Goal: Information Seeking & Learning: Understand process/instructions

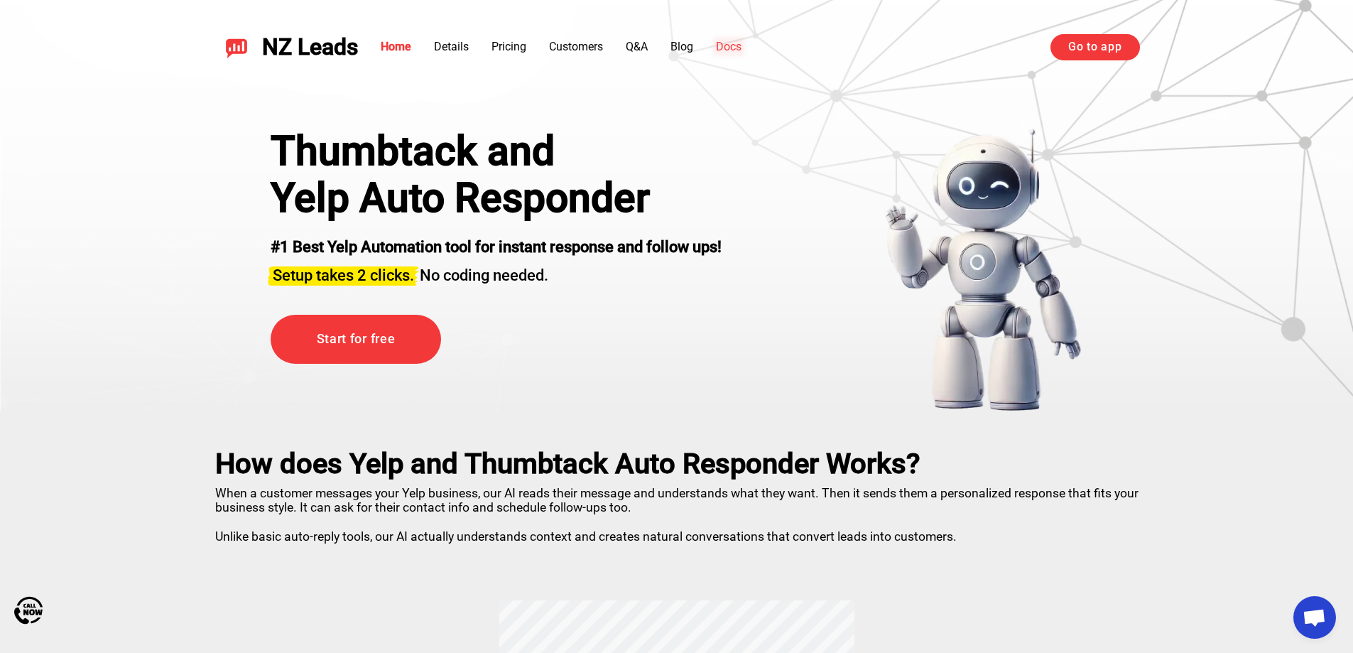
click at [731, 48] on link "Docs" at bounding box center [729, 46] width 26 height 13
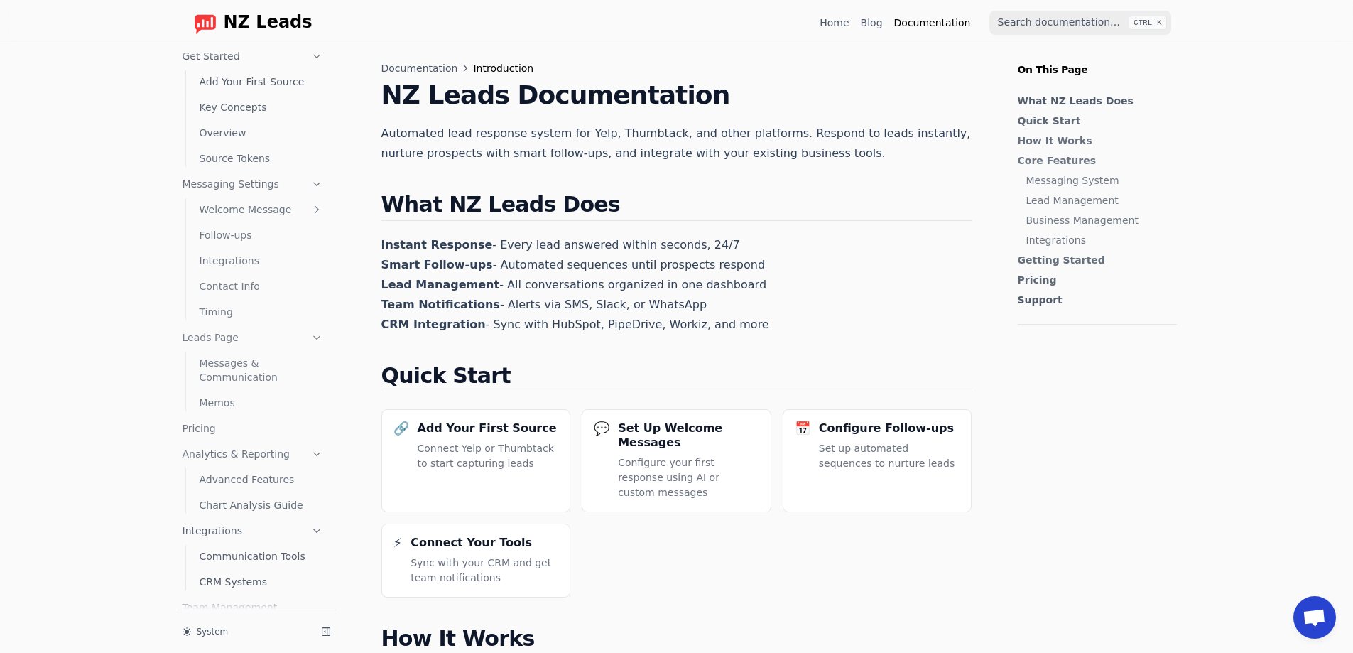
scroll to position [58, 0]
click at [191, 402] on link "Pricing" at bounding box center [253, 407] width 152 height 23
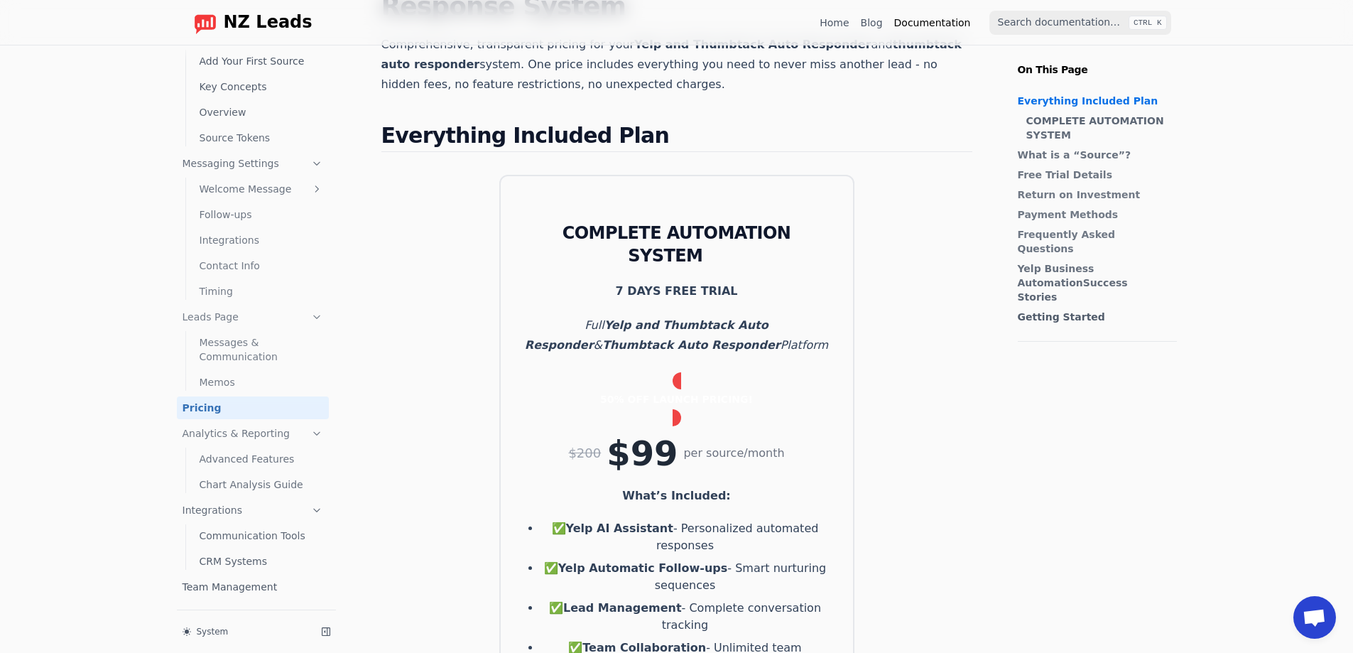
scroll to position [142, 0]
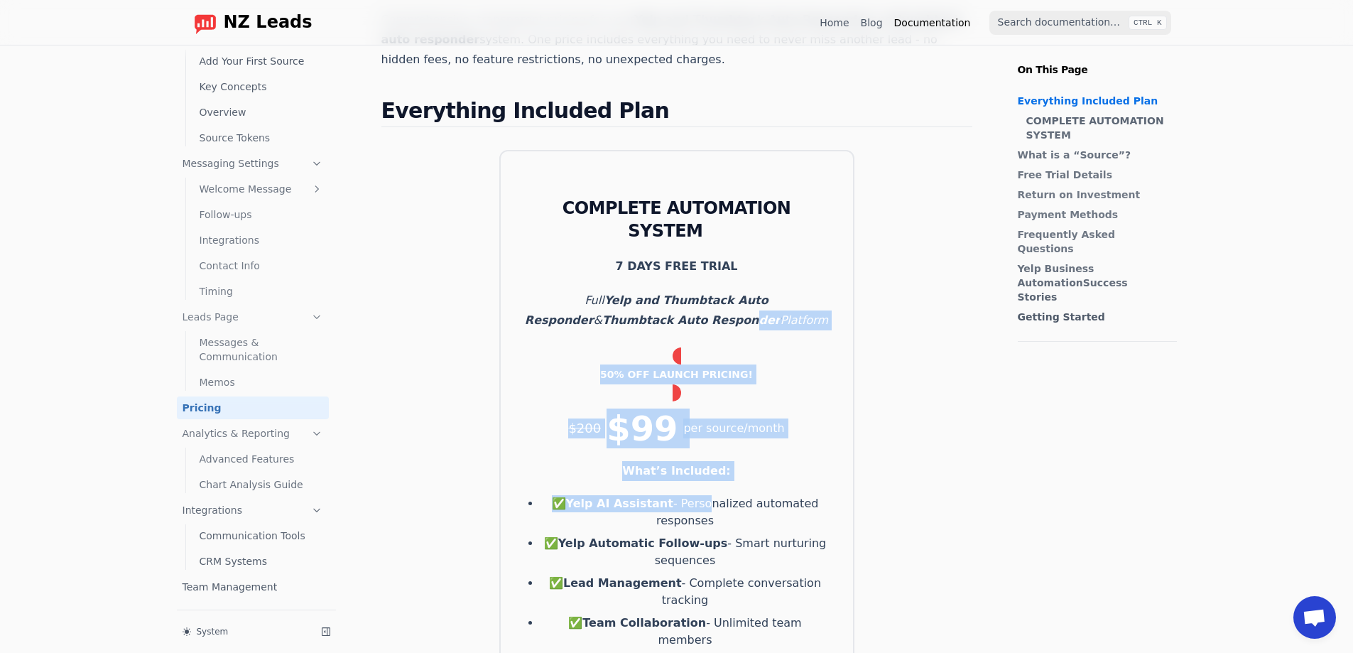
drag, startPoint x: 682, startPoint y: 273, endPoint x: 707, endPoint y: 430, distance: 159.6
click at [707, 430] on div "COMPLETE AUTOMATION SYSTEM 7 DAYS FREE TRIAL Full Yelp and Thumbtack Auto Respo…" at bounding box center [676, 476] width 355 height 653
click at [732, 403] on div "COMPLETE AUTOMATION SYSTEM 7 DAYS FREE TRIAL Full Yelp and Thumbtack Auto Respo…" at bounding box center [676, 476] width 355 height 653
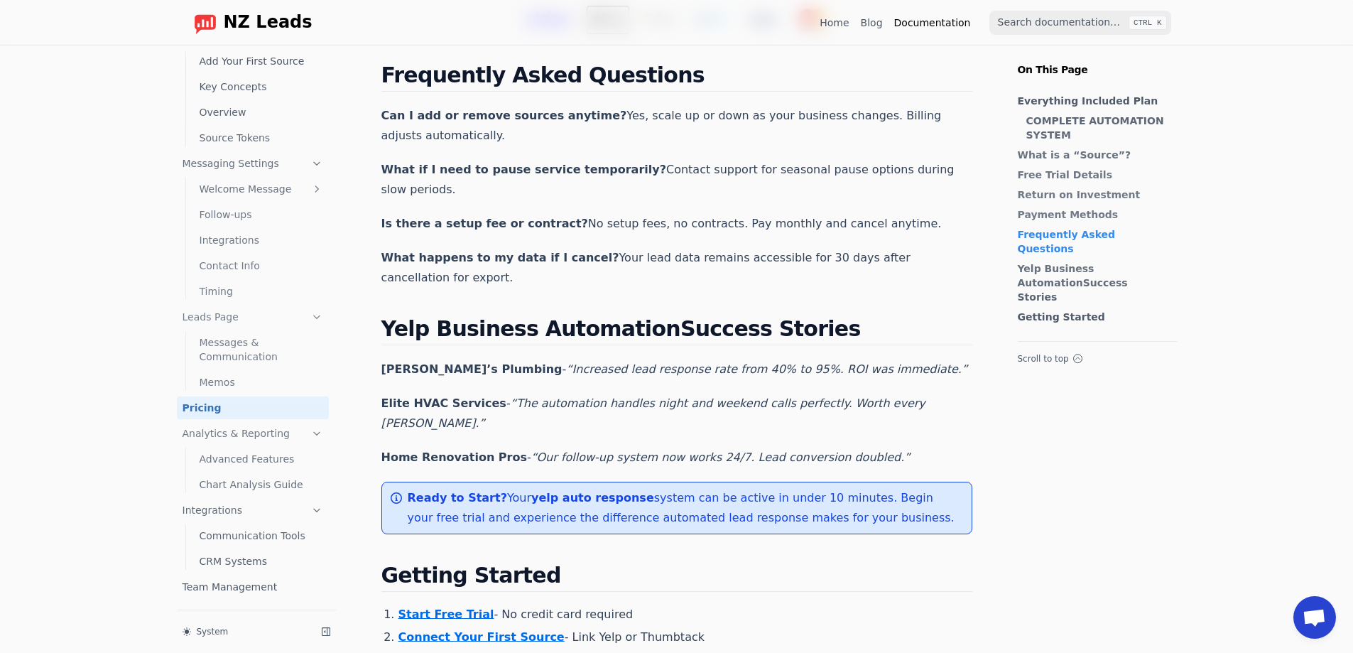
scroll to position [2202, 0]
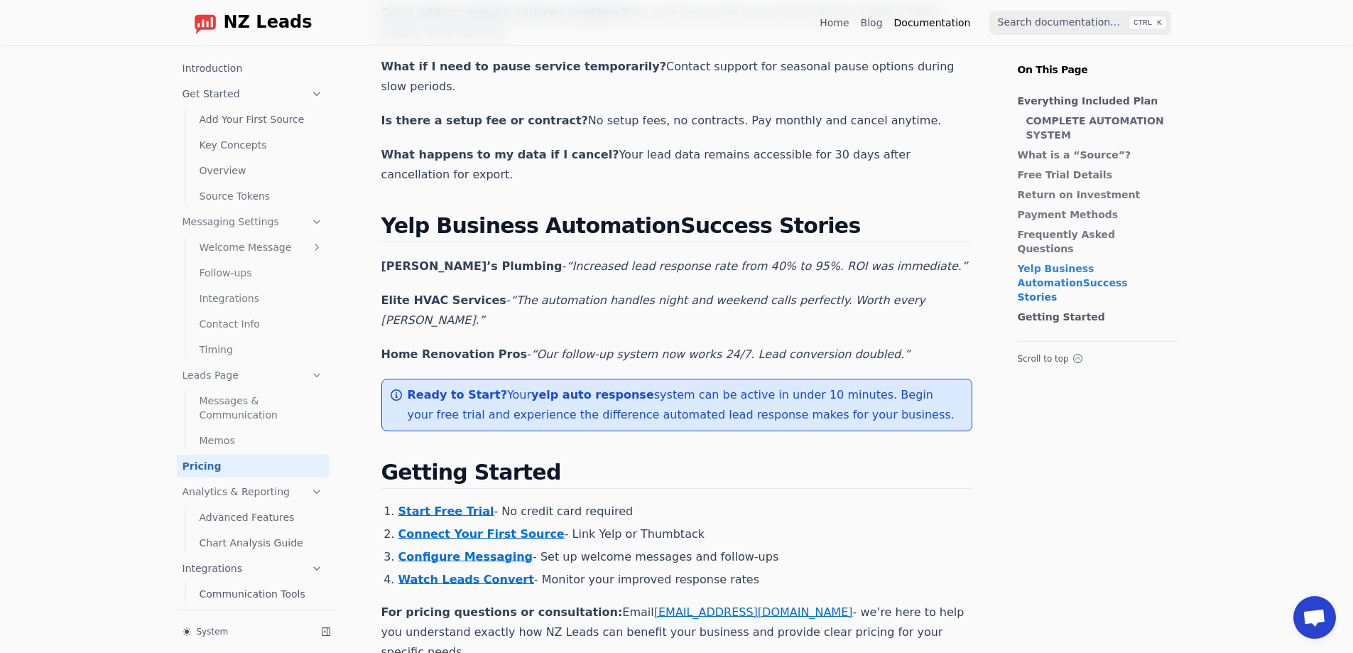
scroll to position [1918, 0]
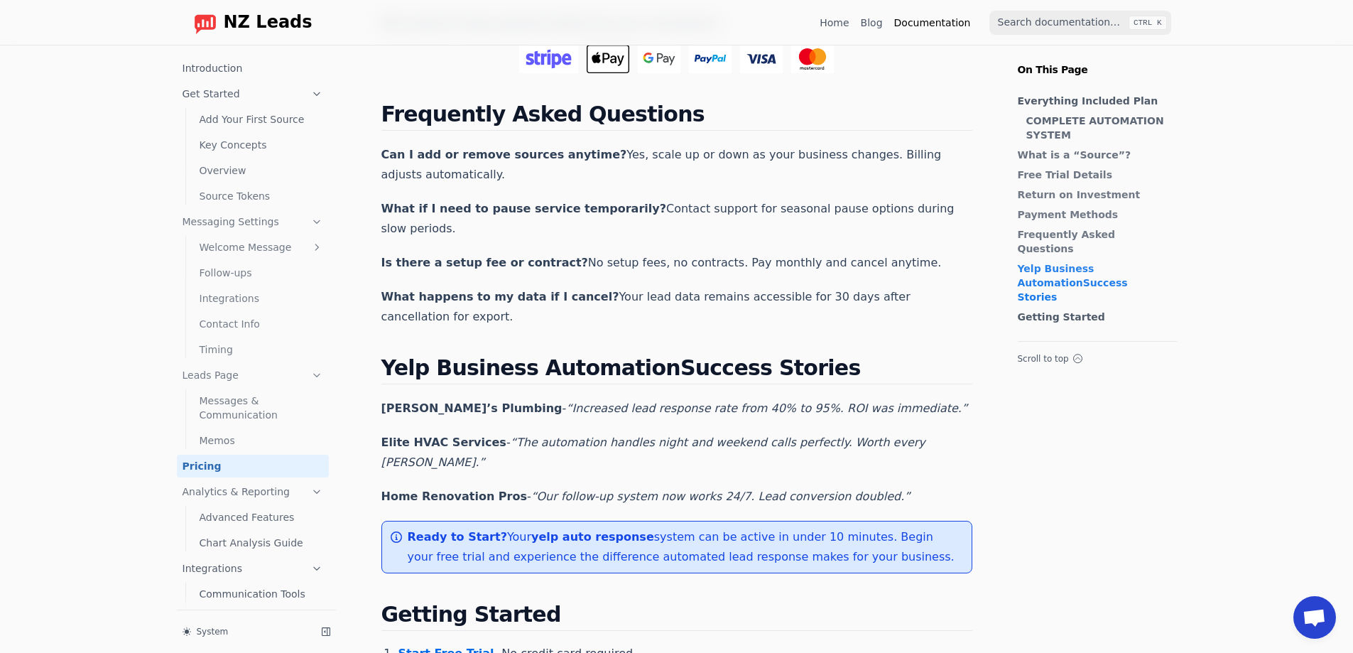
click at [210, 92] on link "Get Started" at bounding box center [253, 93] width 152 height 23
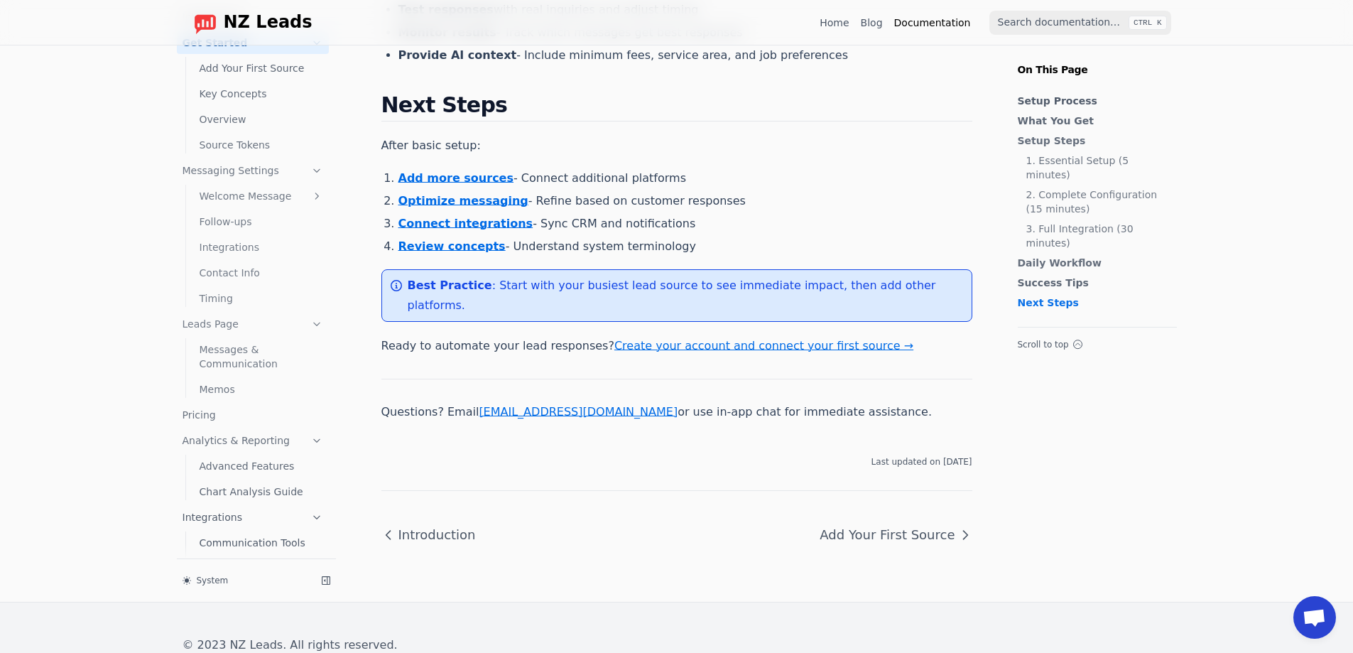
scroll to position [1344, 0]
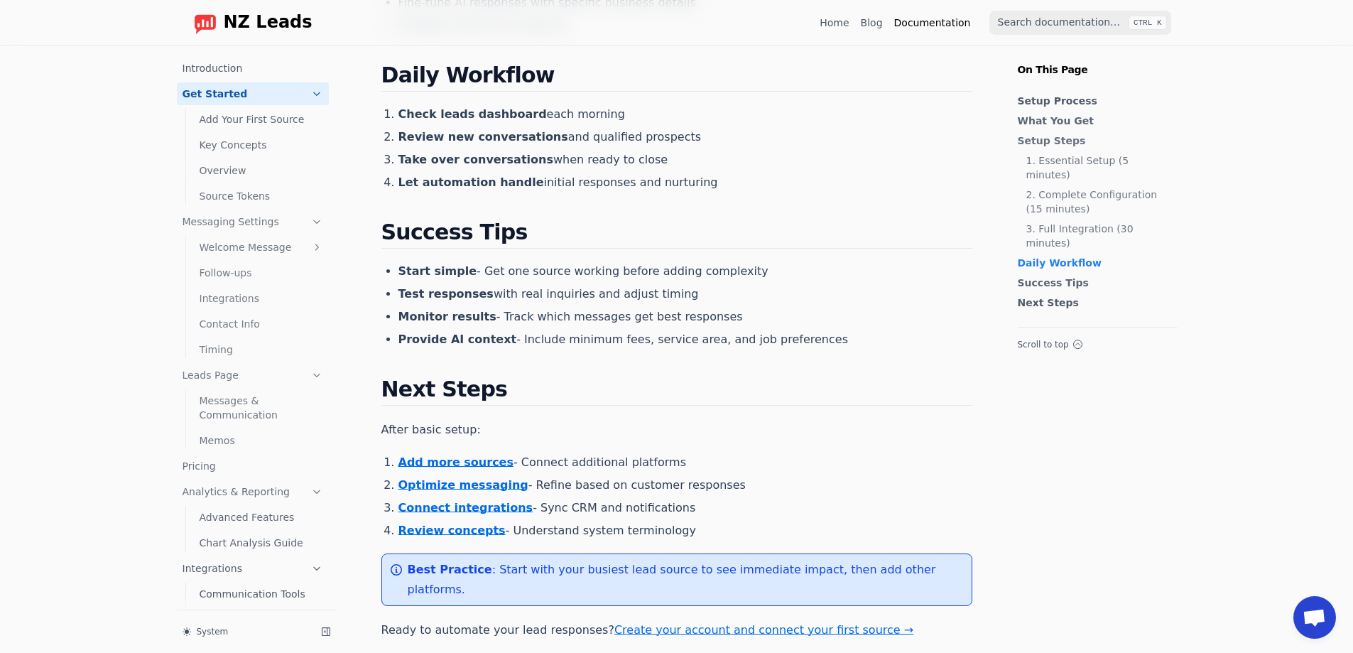
click at [254, 113] on link "Add Your First Source" at bounding box center [261, 119] width 135 height 23
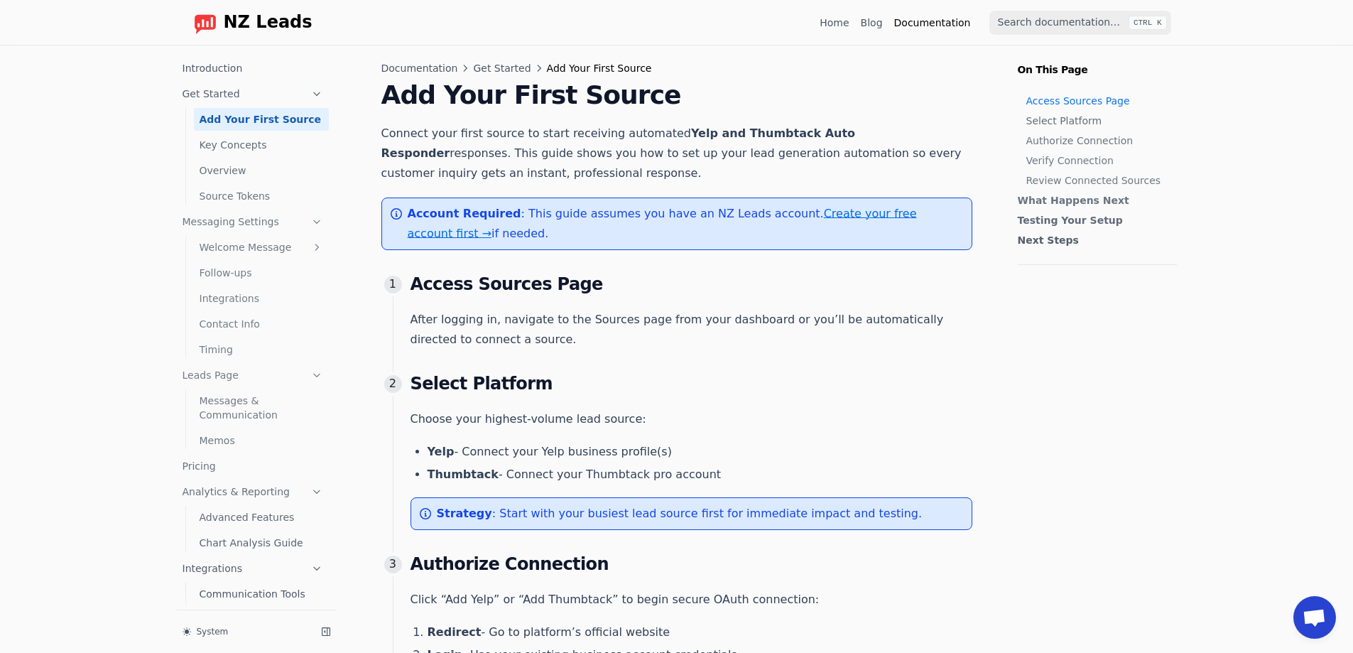
drag, startPoint x: 1259, startPoint y: 196, endPoint x: 1197, endPoint y: 26, distance: 181.6
